Goal: Information Seeking & Learning: Learn about a topic

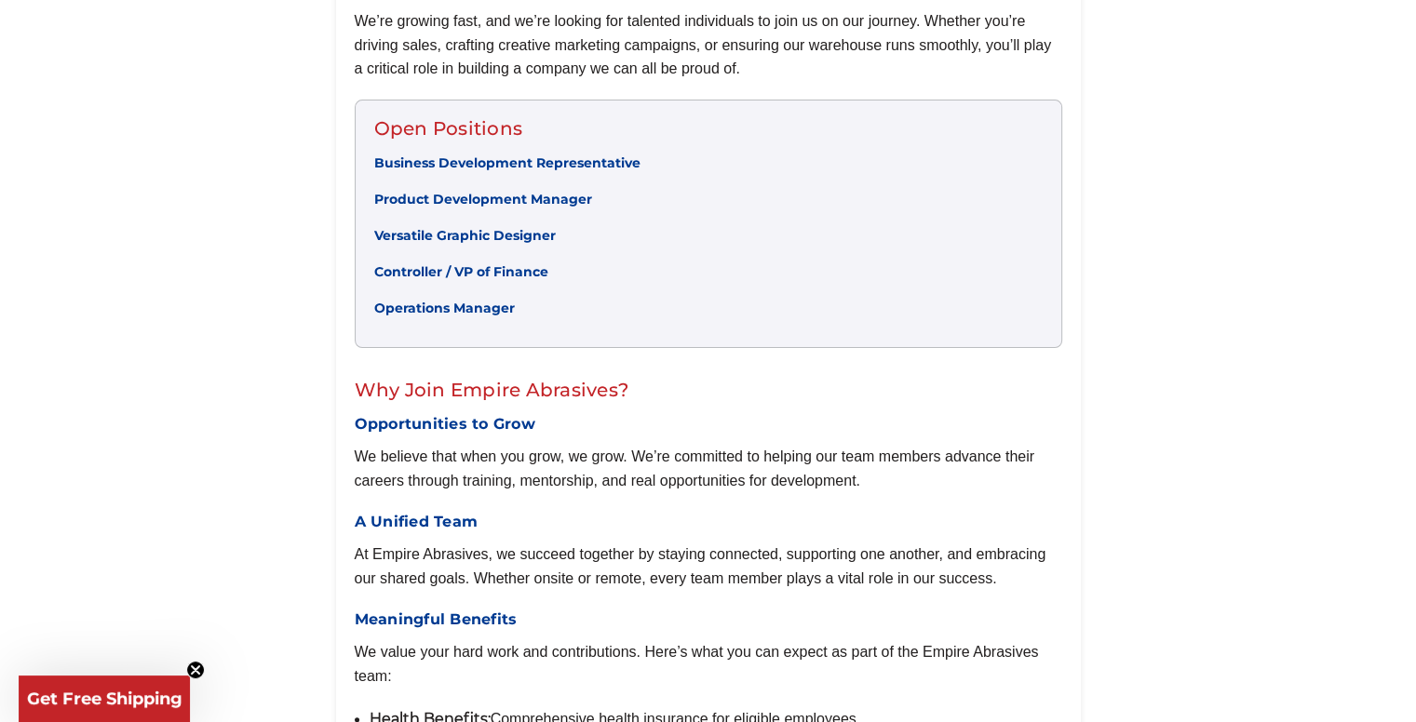
scroll to position [558, 0]
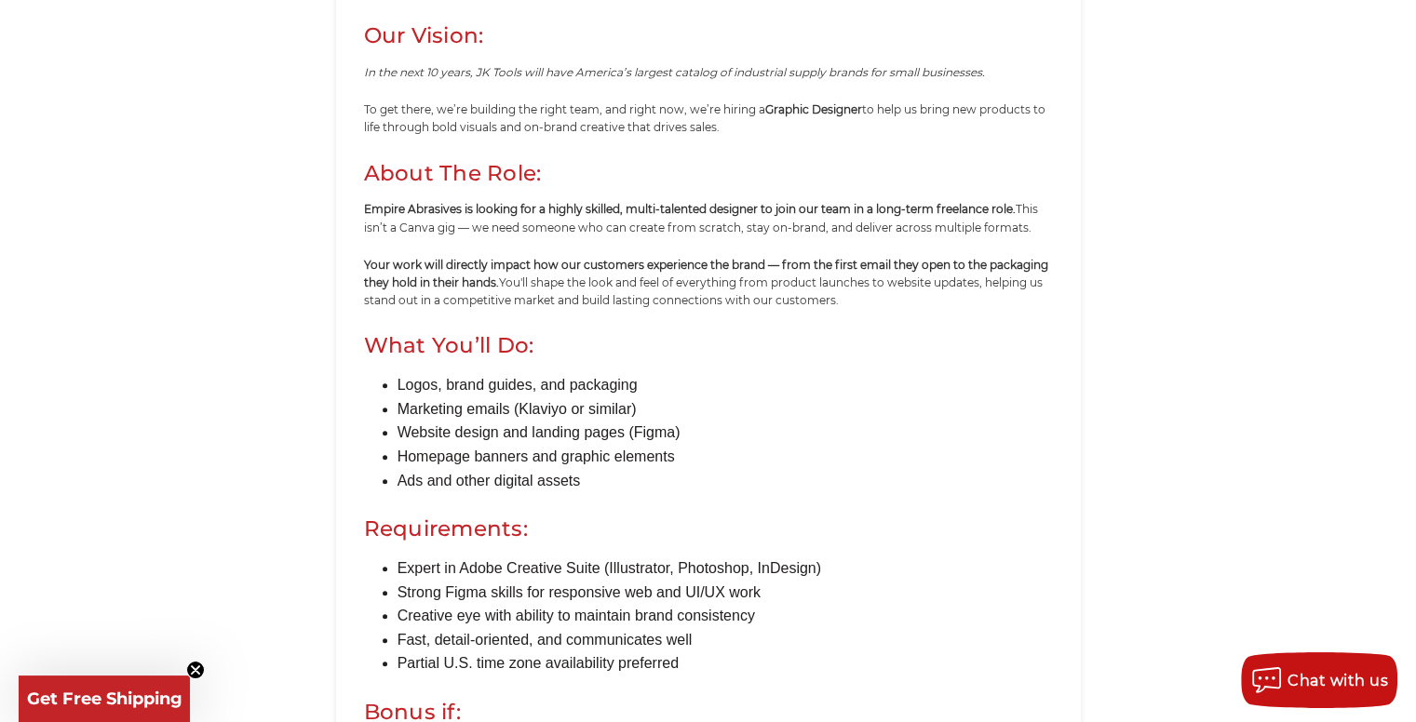
scroll to position [875, 0]
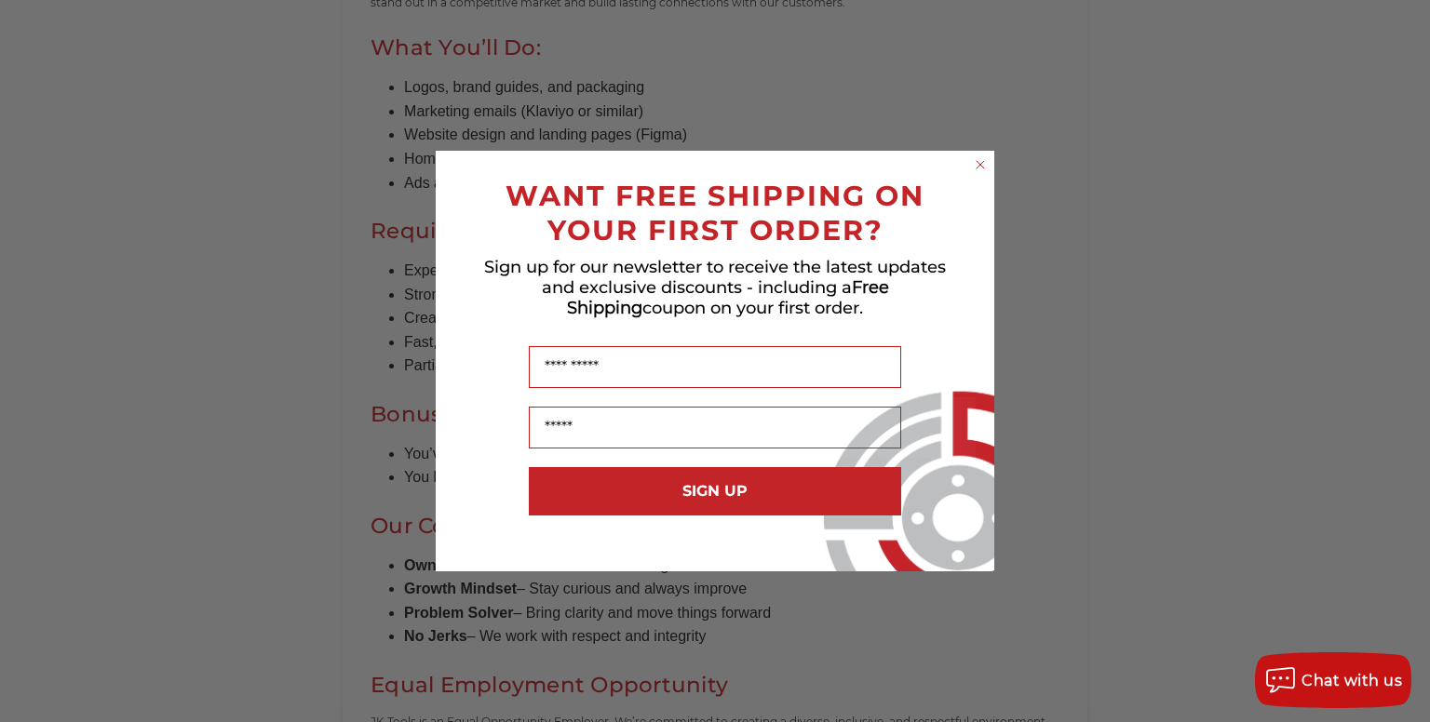
click at [985, 165] on circle "Close dialog" at bounding box center [981, 165] width 18 height 18
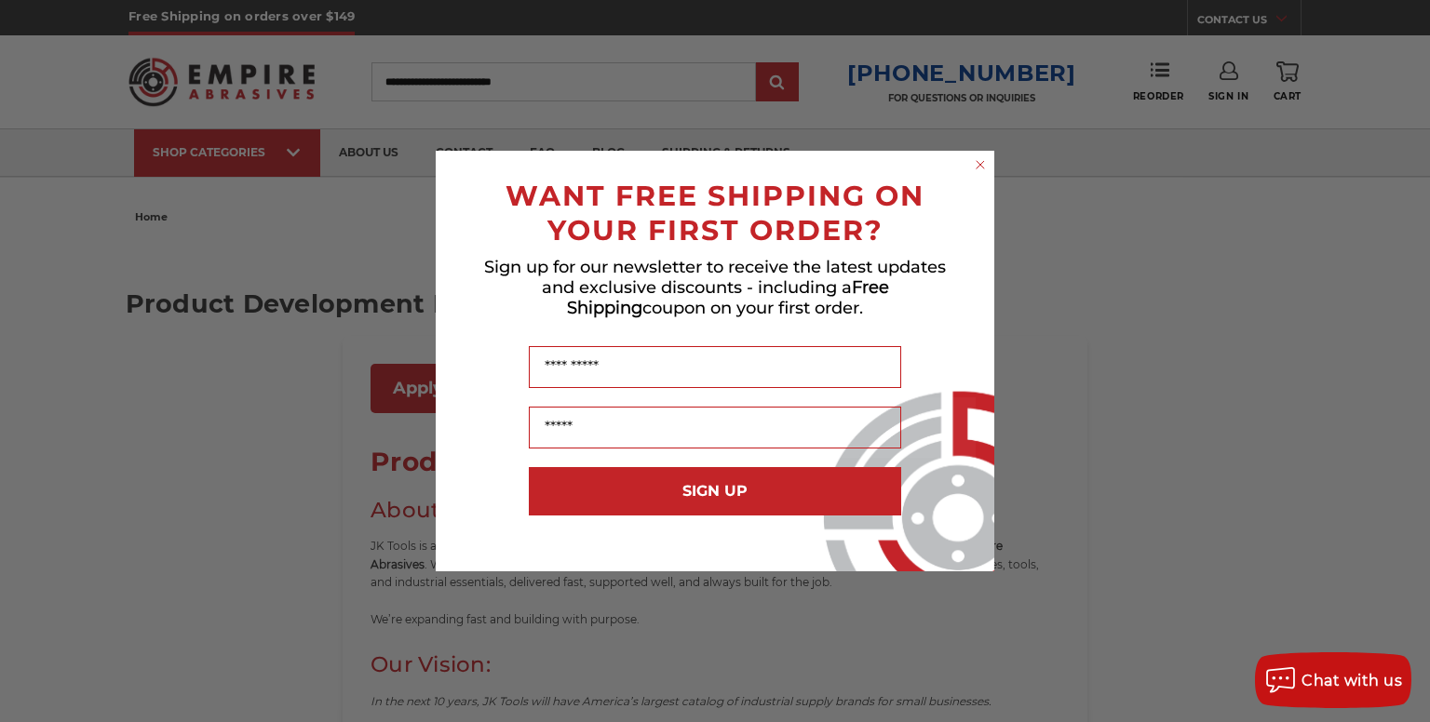
click at [983, 160] on circle "Close dialog" at bounding box center [981, 165] width 18 height 18
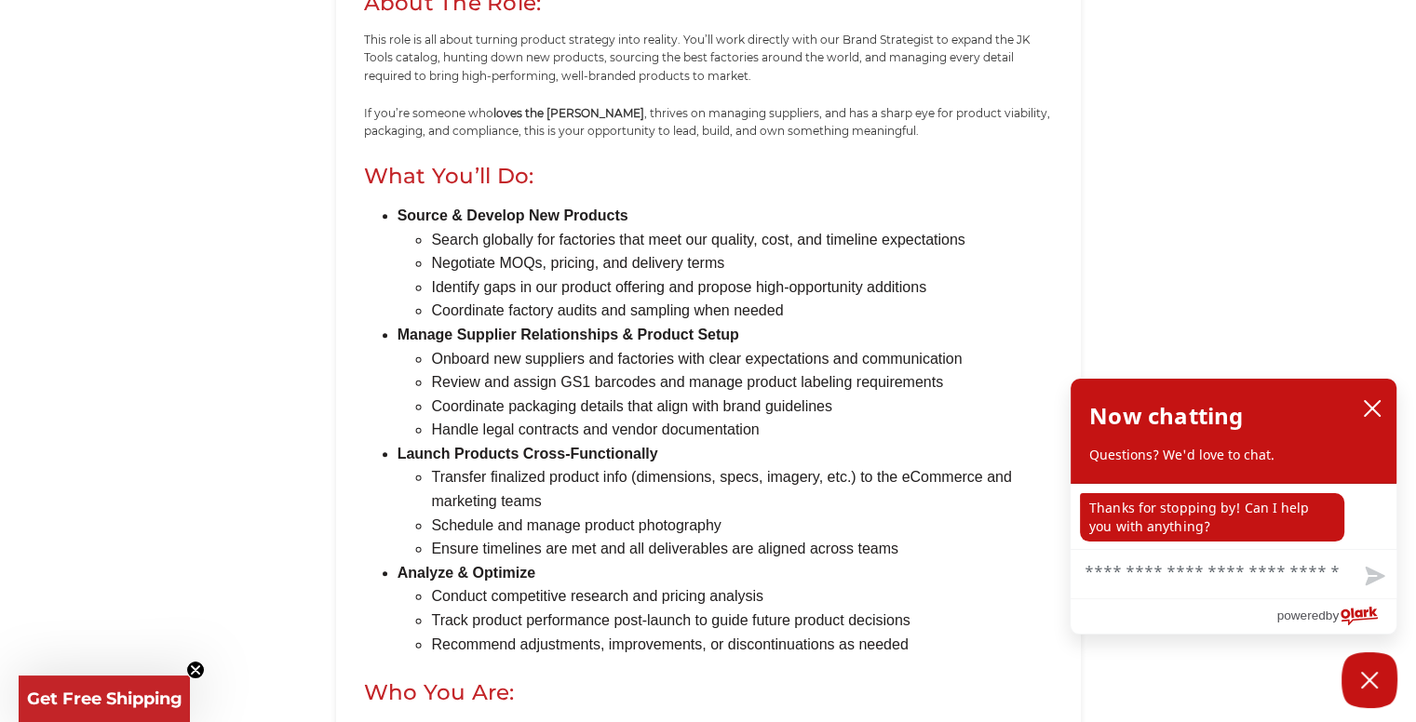
scroll to position [1355, 0]
